Goal: Answer question/provide support

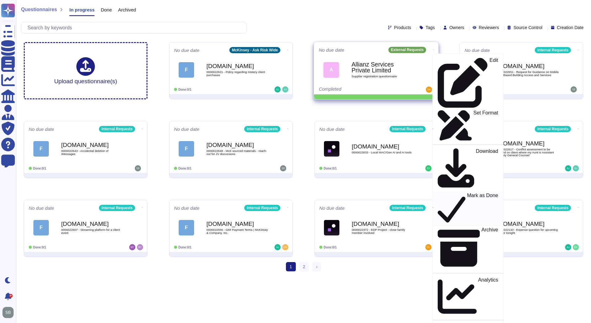
click at [467, 193] on p "Mark as Done" at bounding box center [482, 209] width 31 height 32
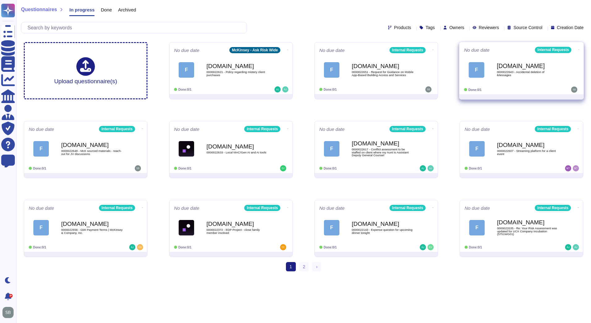
click at [524, 79] on div "[DOMAIN_NAME] 0000022643 - Accidental deletion of iMessages" at bounding box center [528, 69] width 62 height 25
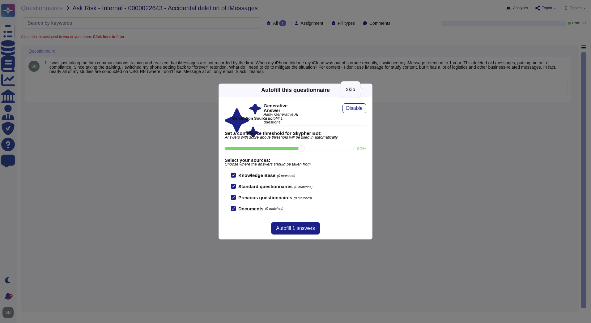
click at [369, 110] on icon at bounding box center [428, 169] width 119 height 119
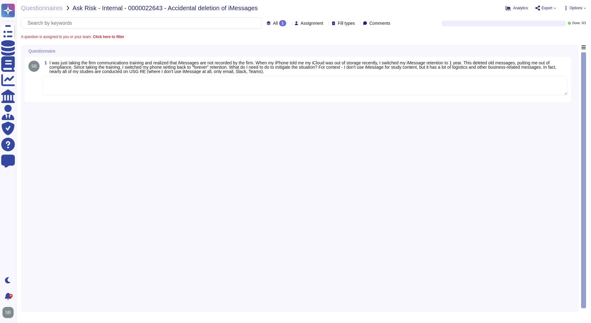
click at [150, 90] on textarea at bounding box center [304, 85] width 525 height 19
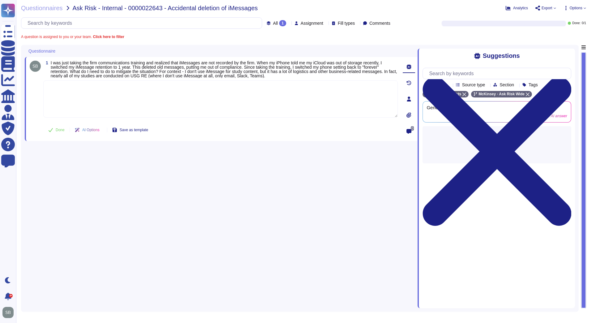
paste textarea "As a first step, determine if you can recall deleted messages from any backups …"
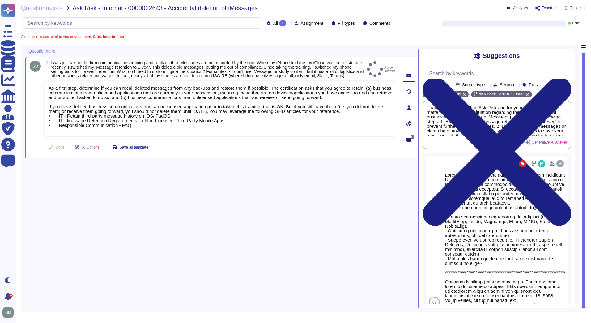
click at [54, 148] on button "Done" at bounding box center [56, 147] width 26 height 12
type textarea "As a first step, determine if you can recall deleted messages from any backups …"
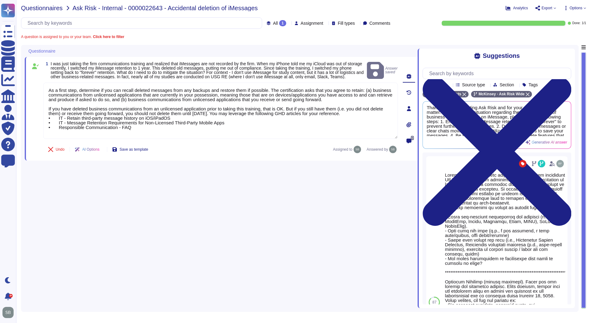
click at [47, 8] on span "Questionnaires" at bounding box center [42, 8] width 42 height 6
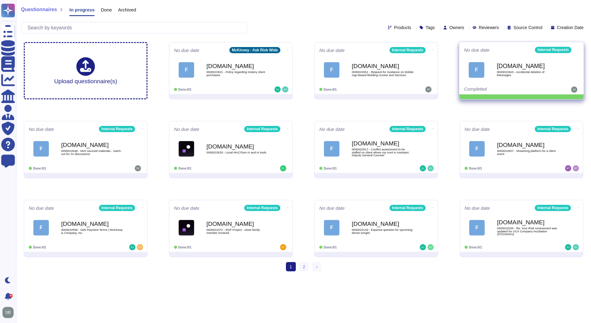
click at [578, 49] on icon at bounding box center [578, 50] width 1 height 2
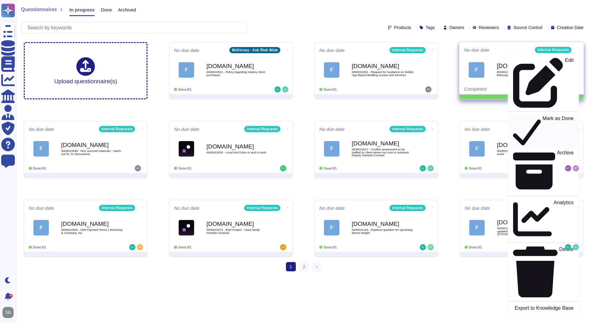
click at [542, 116] on p "Mark as Done" at bounding box center [557, 132] width 31 height 32
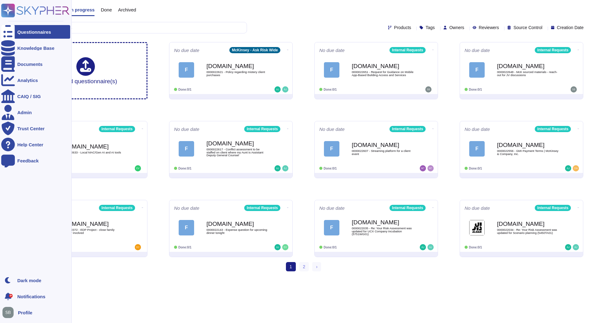
click at [13, 12] on rect at bounding box center [8, 11] width 14 height 14
